Goal: Information Seeking & Learning: Learn about a topic

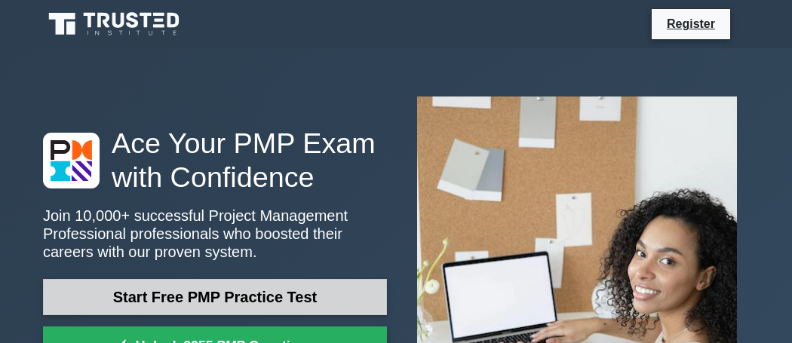
click at [207, 297] on link "Start Free PMP Practice Test" at bounding box center [215, 297] width 344 height 36
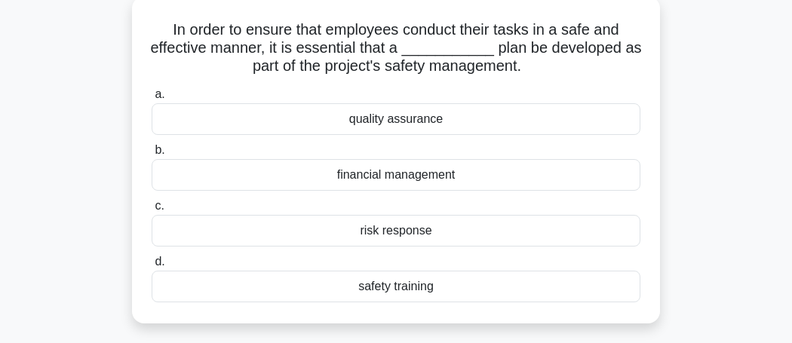
scroll to position [95, 0]
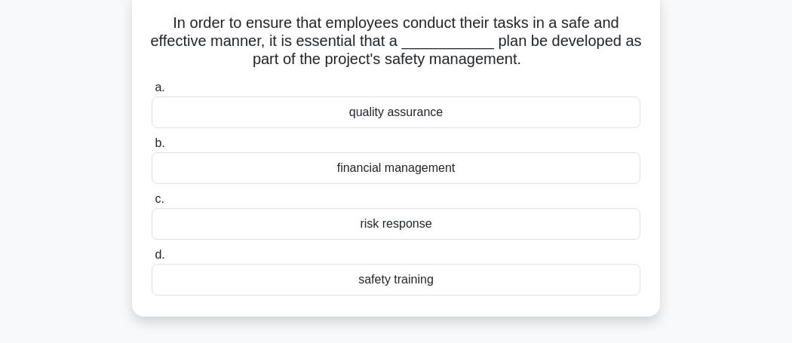
click at [371, 279] on div "safety training" at bounding box center [396, 280] width 489 height 32
click at [152, 260] on input "d. safety training" at bounding box center [152, 255] width 0 height 10
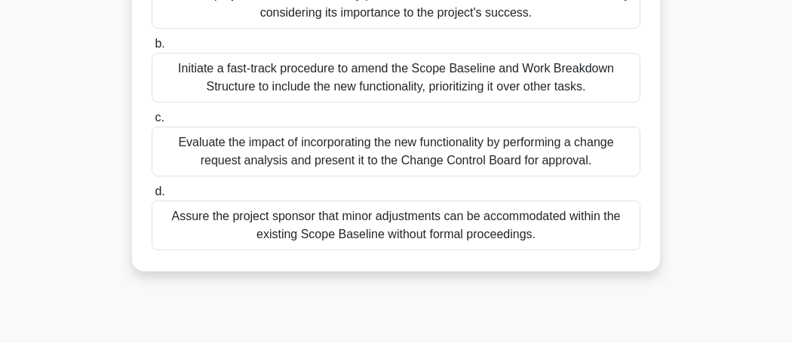
scroll to position [441, 0]
